Goal: Navigation & Orientation: Go to known website

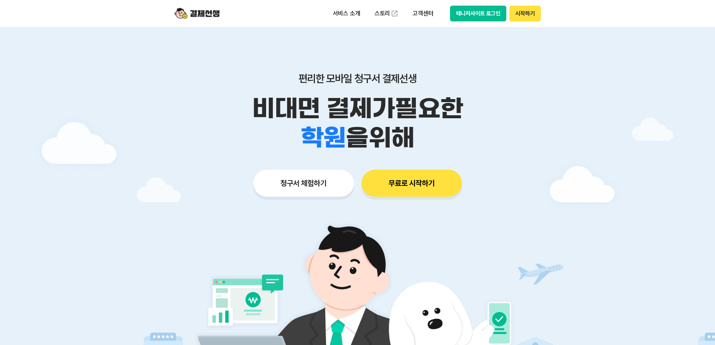
click at [477, 12] on button "매니저사이트 로그인" at bounding box center [478, 14] width 57 height 16
click at [487, 18] on button "매니저사이트 로그인" at bounding box center [478, 14] width 57 height 16
click at [203, 14] on img at bounding box center [196, 13] width 45 height 14
click at [497, 16] on button "매니저사이트 로그인" at bounding box center [478, 14] width 57 height 16
click at [108, 95] on div at bounding box center [357, 225] width 715 height 396
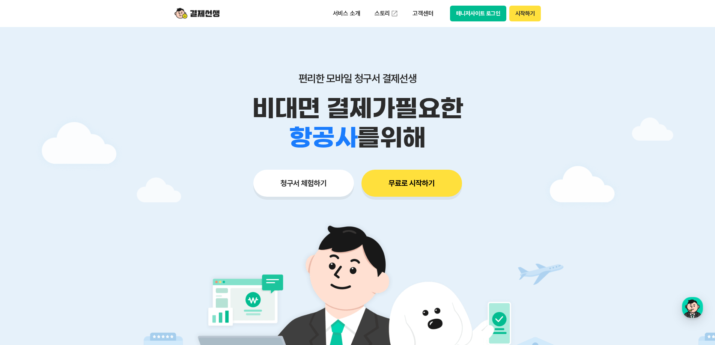
click at [488, 9] on button "매니저사이트 로그인" at bounding box center [478, 14] width 57 height 16
